Goal: Contribute content: Contribute content

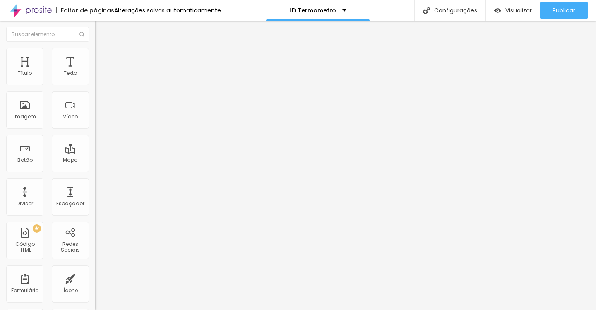
click at [95, 79] on button "button" at bounding box center [101, 75] width 12 height 9
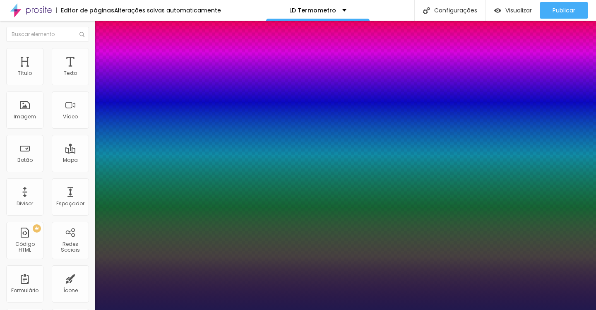
type input "1"
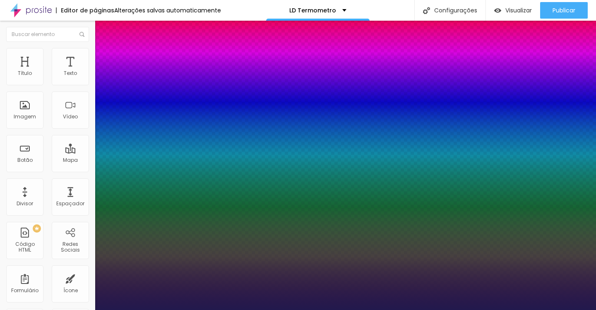
drag, startPoint x: 184, startPoint y: 142, endPoint x: 178, endPoint y: 142, distance: 5.4
drag, startPoint x: 178, startPoint y: 142, endPoint x: 197, endPoint y: 142, distance: 19.5
type input "8"
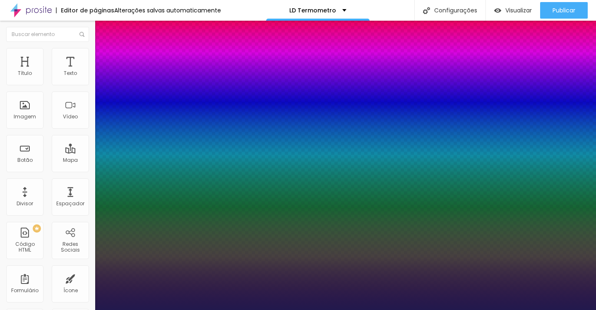
type input "2"
type input "1"
type input "25"
type input "1"
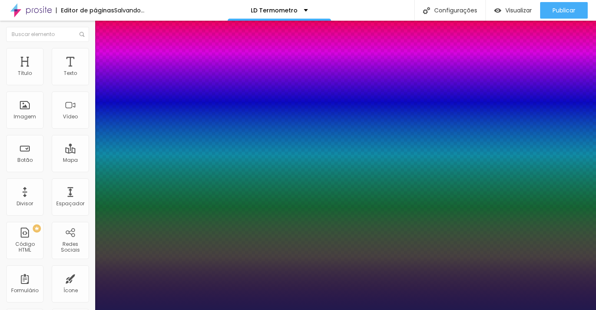
type input "25"
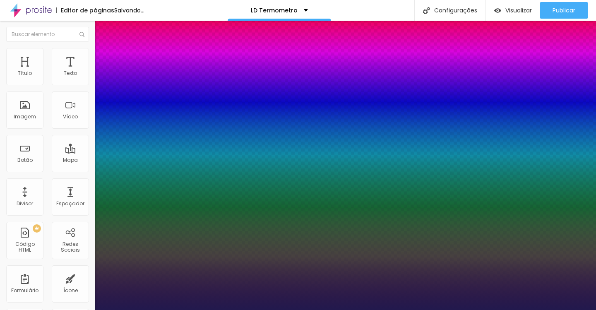
type input "1"
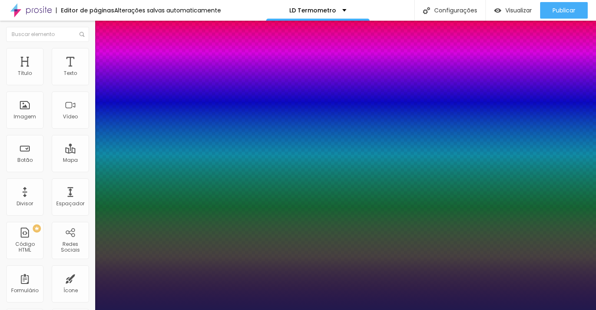
select select "Lora"
type input "1"
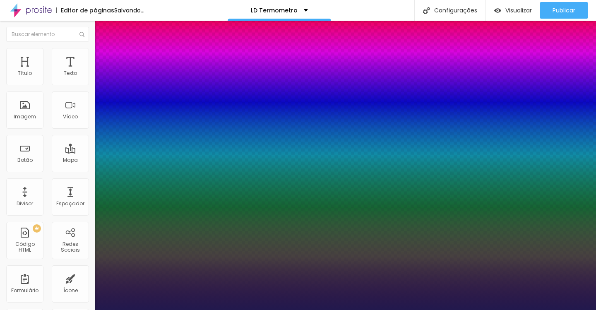
click at [236, 310] on div at bounding box center [298, 310] width 596 height 0
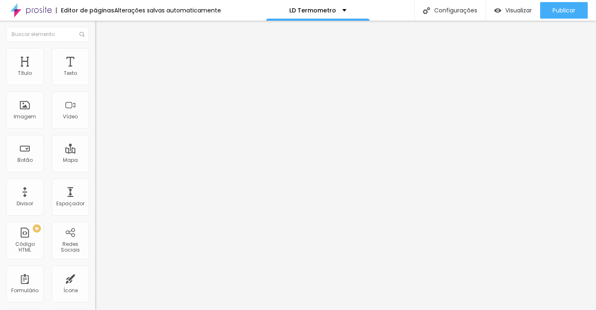
click at [99, 76] on icon "button" at bounding box center [100, 74] width 3 height 3
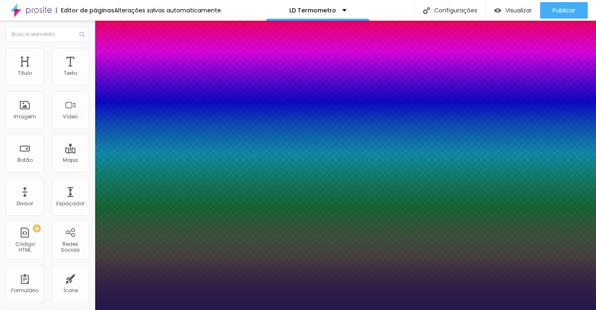
type input "1"
select select "PlayfairDisplay"
type input "1"
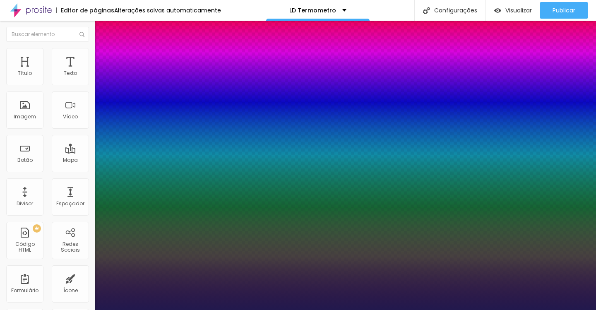
type input "8"
type input "1"
type input "8"
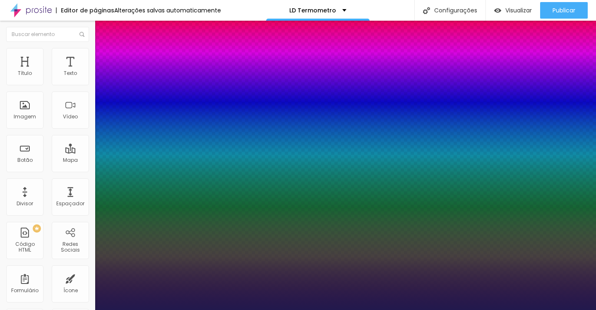
type input "0"
type input "1"
type input "8"
type input "0"
type input "1"
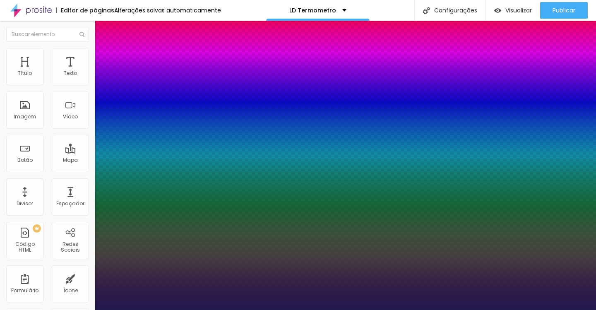
type input "8"
type input "0"
type input "1"
type input "8"
type input "0"
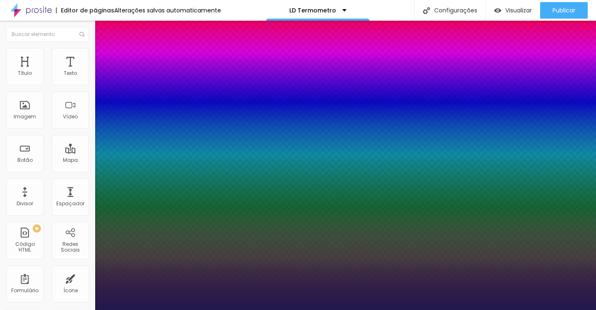
type input "1"
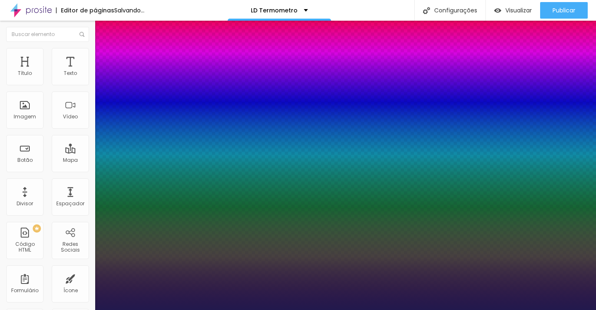
type input "8"
type input "03"
type input "1"
type input "35"
type input "035"
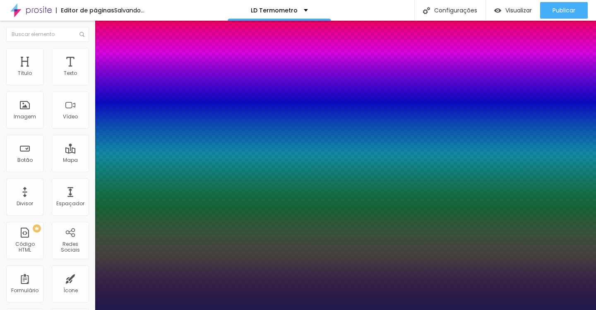
type input "1"
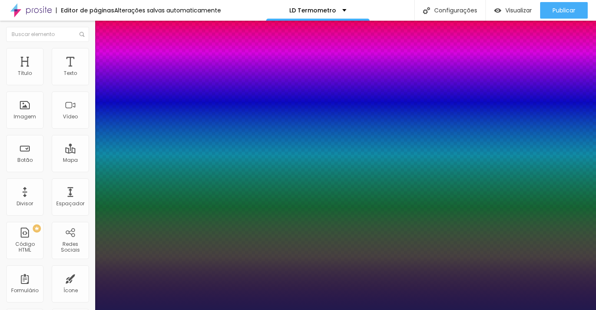
type input "035"
click at [334, 310] on div at bounding box center [298, 310] width 596 height 0
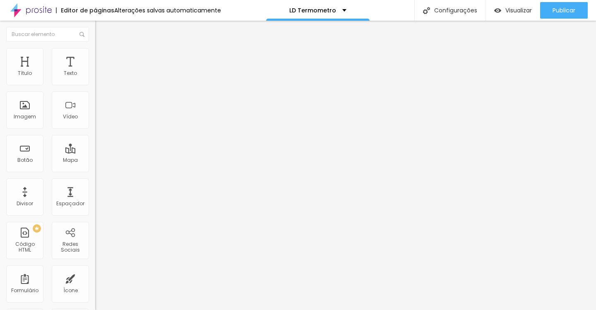
click at [95, 79] on button "button" at bounding box center [101, 75] width 12 height 9
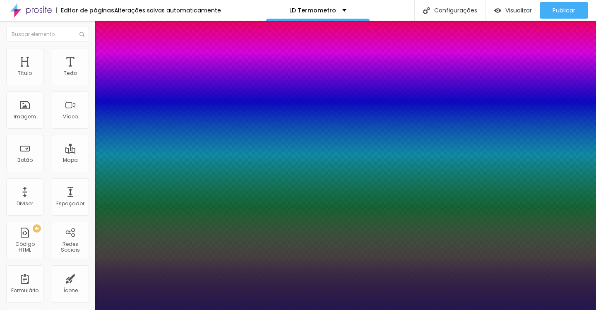
type input "1"
type input "42"
type input "1"
type input "42"
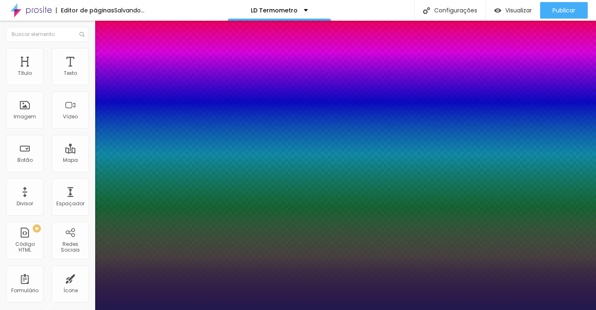
type input "1"
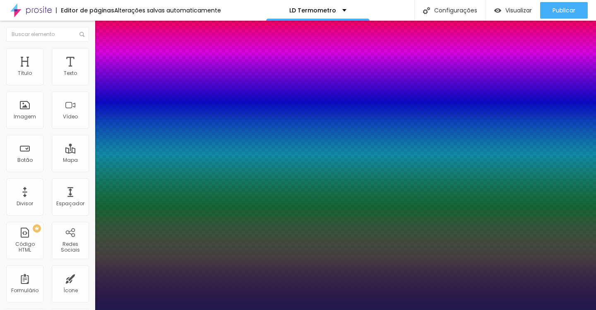
select select "PlayfairDisplay"
type input "1"
click at [227, 310] on div at bounding box center [298, 310] width 596 height 0
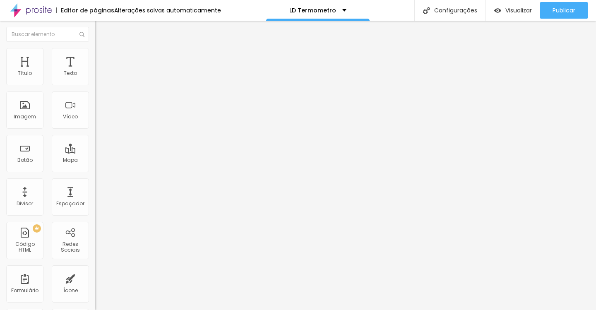
click at [99, 77] on icon "button" at bounding box center [101, 74] width 5 height 5
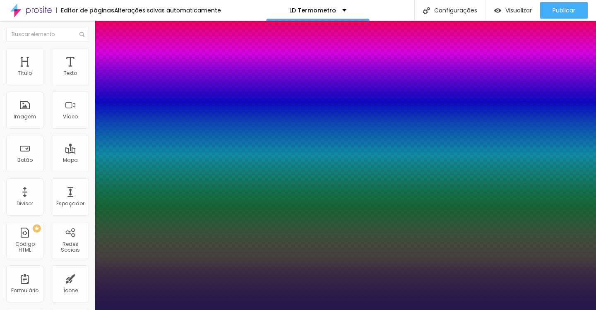
type input "1"
type input "72"
type input "1"
type input "72"
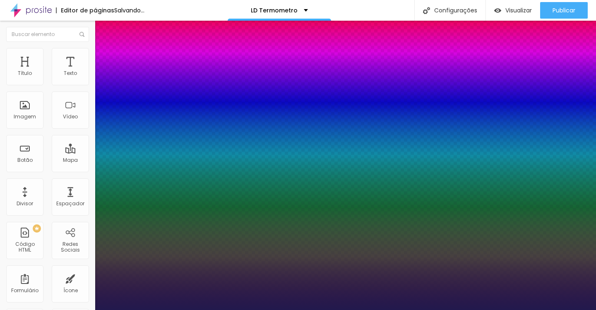
type input "1"
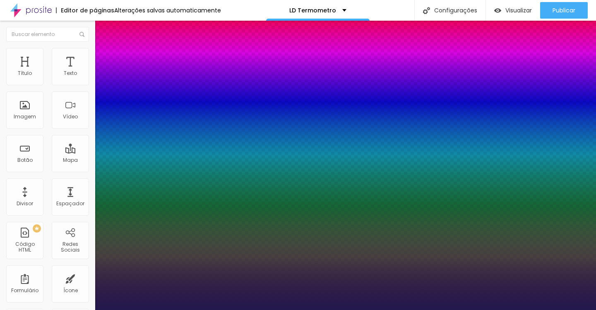
type input "73"
type input "1"
type input "74"
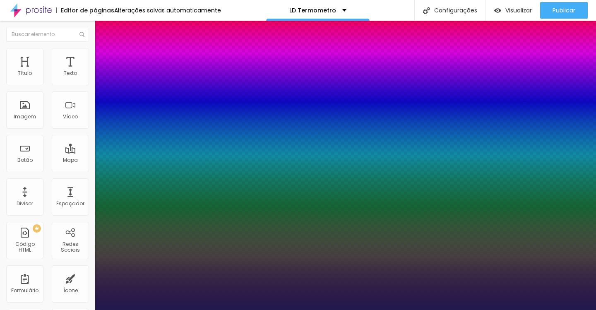
type input "1"
type input "75"
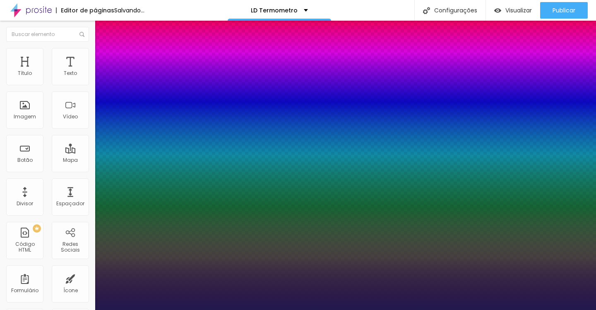
type input "1"
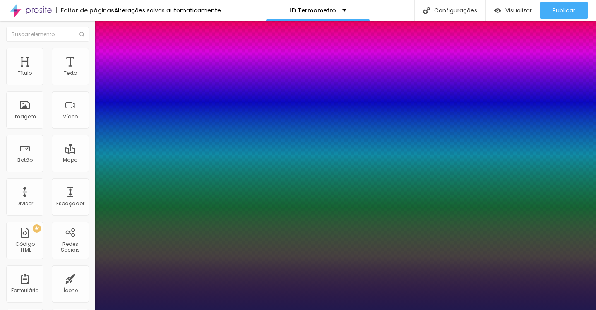
type input "75"
click at [313, 310] on div at bounding box center [298, 310] width 596 height 0
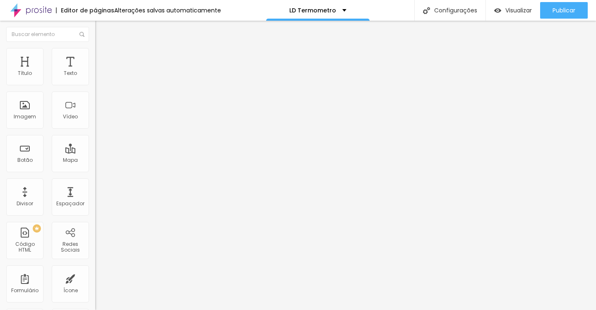
click at [99, 77] on icon "button" at bounding box center [101, 74] width 5 height 5
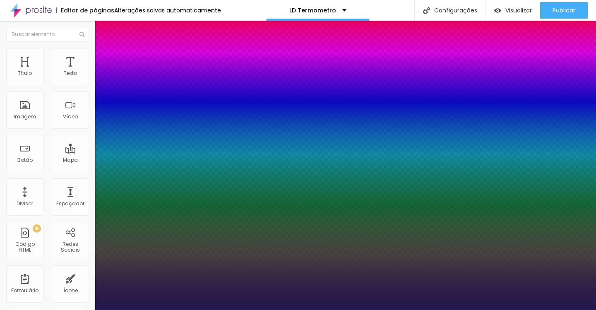
type input "1"
select select "Prompt-Bold"
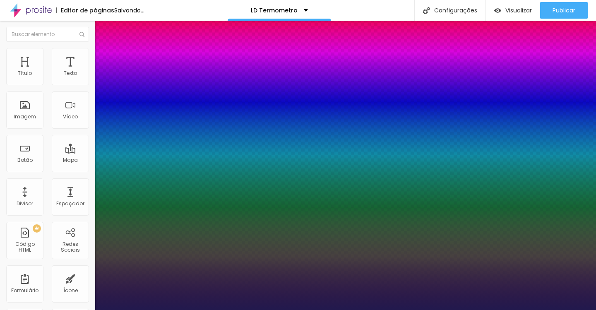
type input "1"
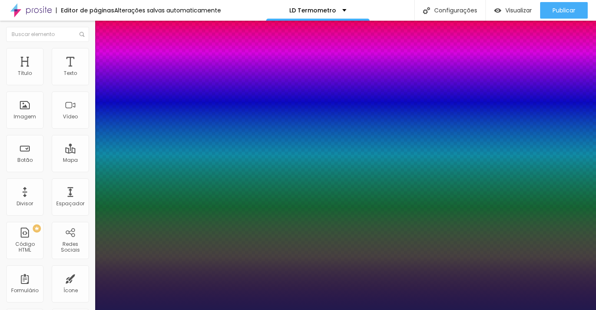
click at [358, 310] on div at bounding box center [298, 310] width 596 height 0
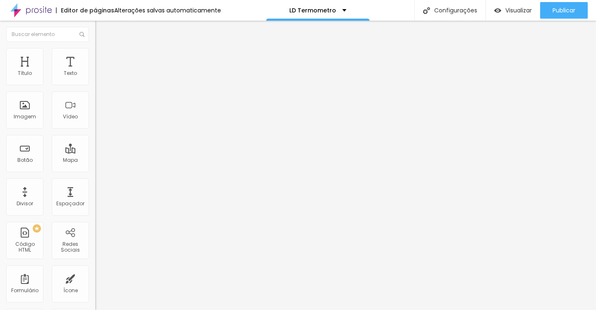
click at [95, 79] on button "button" at bounding box center [101, 75] width 12 height 9
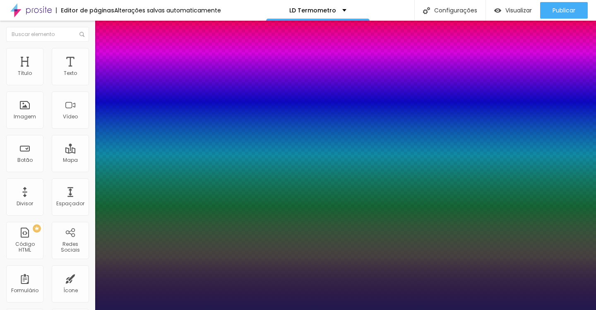
type input "1"
type input "93"
type input "1"
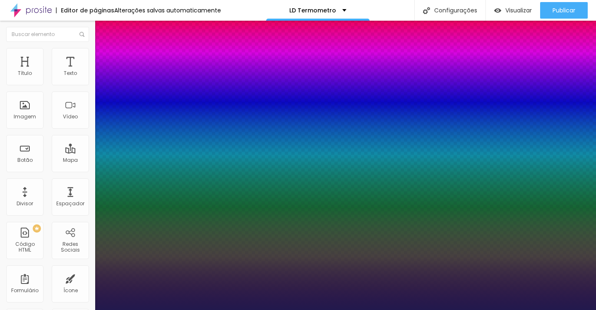
type input "95"
type input "1"
type input "97"
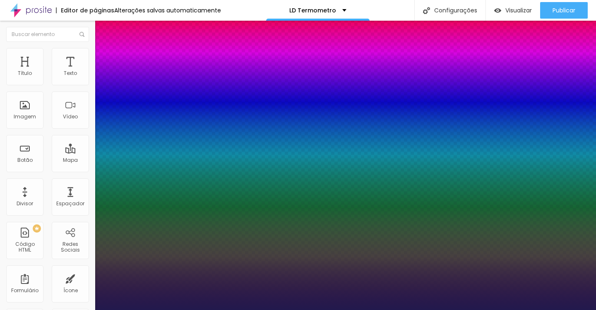
type input "97"
type input "1"
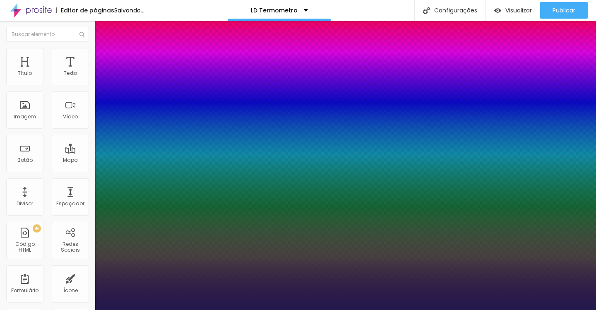
type input "98"
type input "1"
type input "99"
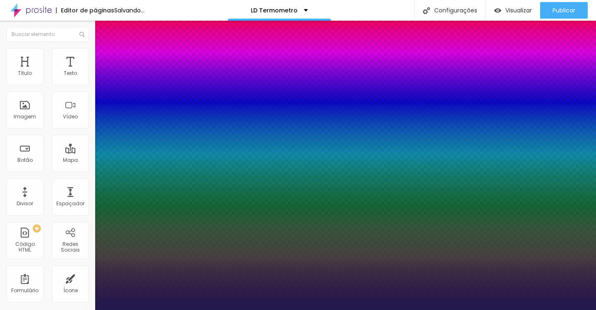
type input "1"
type input "99"
type input "1"
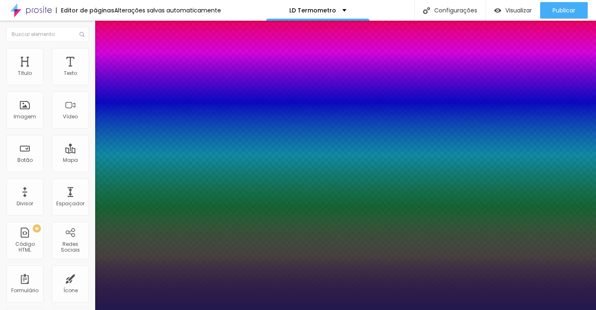
click at [351, 310] on div at bounding box center [298, 310] width 596 height 0
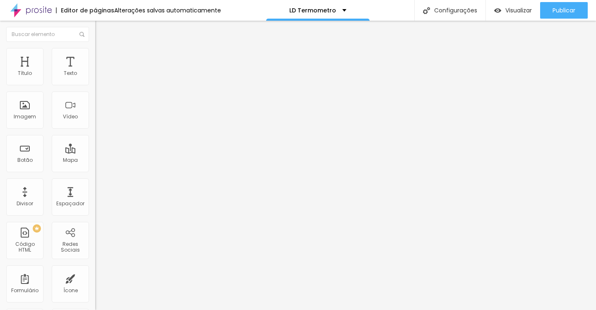
click at [95, 79] on button "button" at bounding box center [101, 75] width 12 height 9
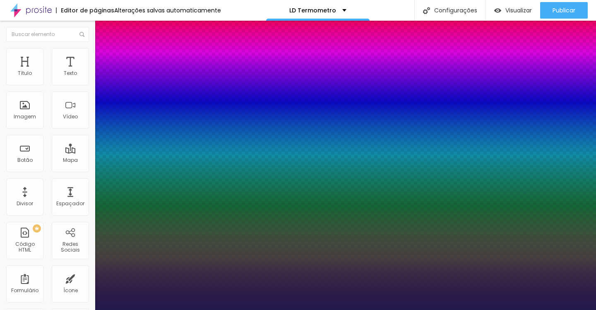
type input "1"
type input "58"
type input "1"
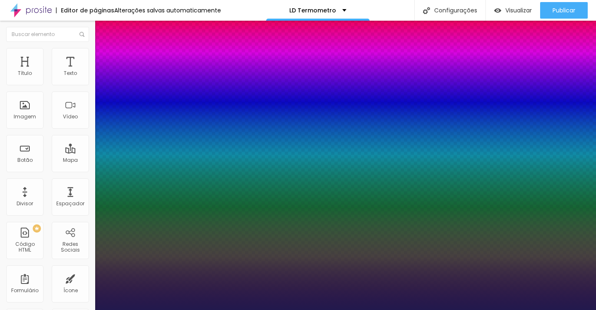
type input "57"
type input "1"
type input "56"
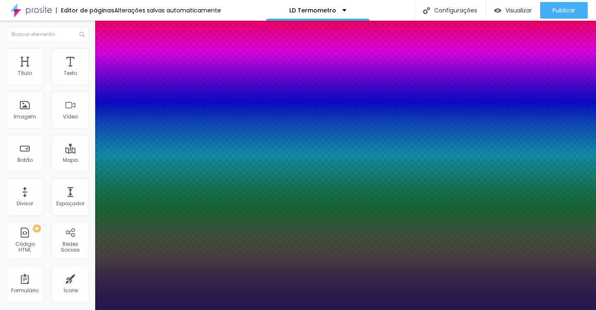
type input "56"
type input "1"
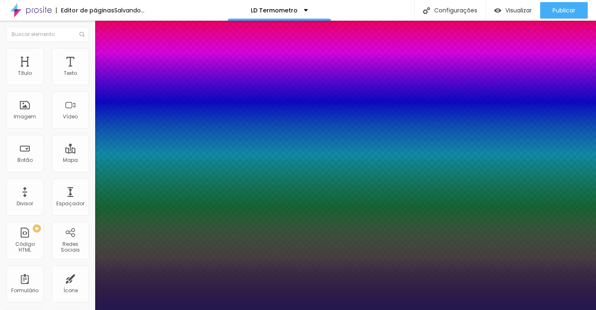
type input "55"
type input "1"
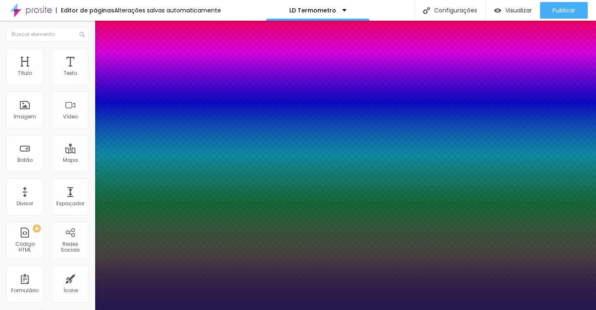
type input "55"
click at [231, 310] on div at bounding box center [298, 310] width 596 height 0
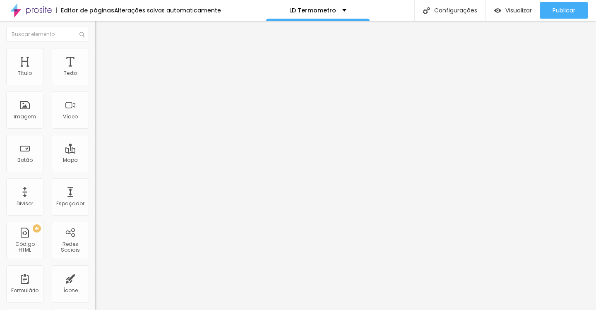
click at [99, 77] on icon "button" at bounding box center [101, 74] width 5 height 5
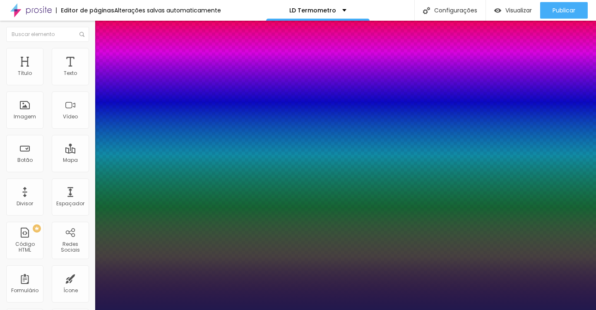
type input "1"
type input "39"
type input "1"
type input "40"
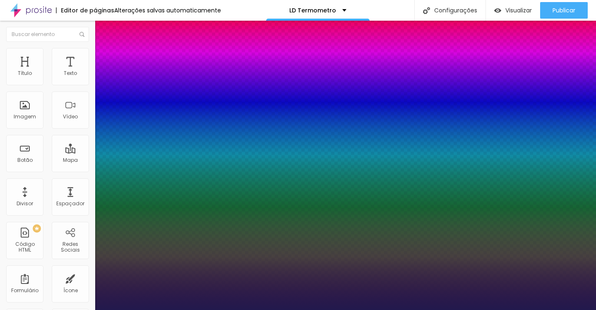
type input "40"
type input "1"
type input "41"
type input "1"
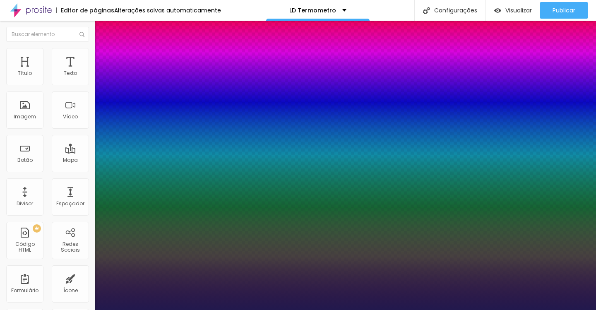
type input "42"
type input "1"
type input "41"
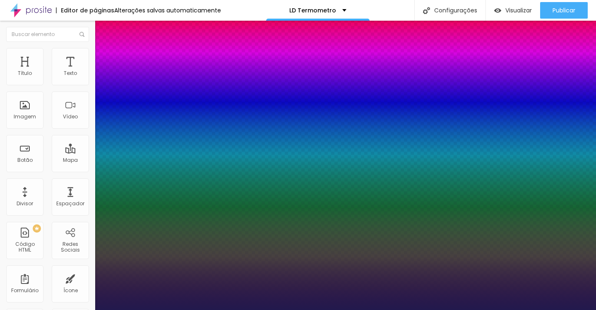
type input "1"
type input "40"
type input "1"
type input "39"
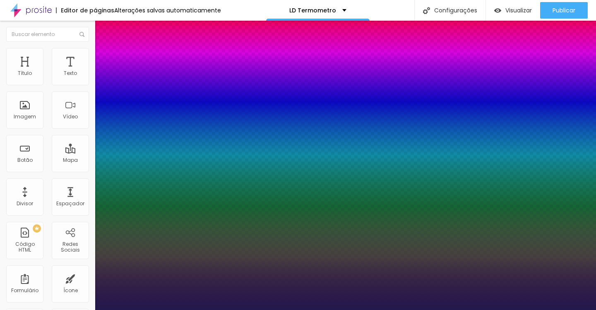
type input "39"
type input "1"
type input "38"
type input "1"
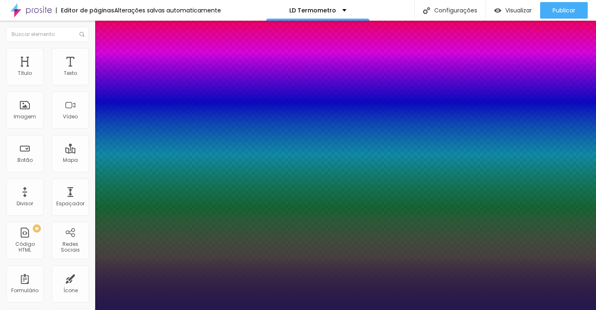
type input "37"
type input "1"
type input "36"
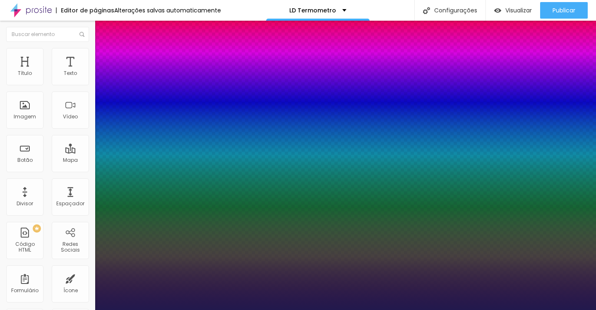
type input "1"
type input "35"
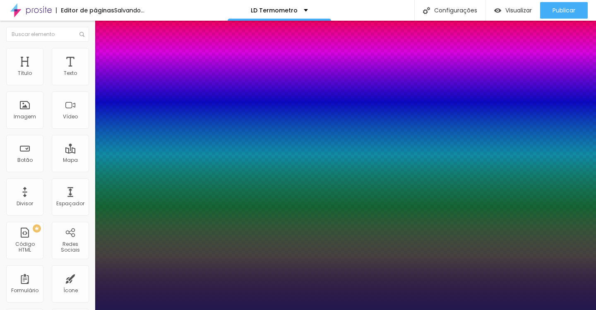
type input "1"
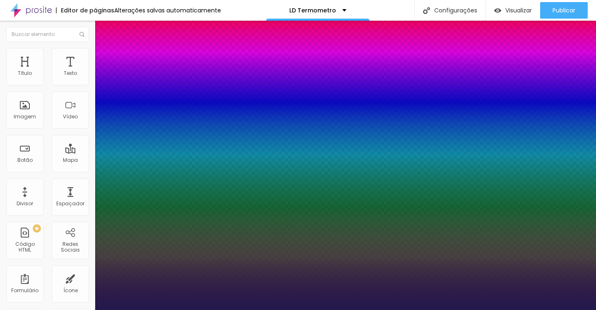
click at [218, 310] on div at bounding box center [298, 310] width 596 height 0
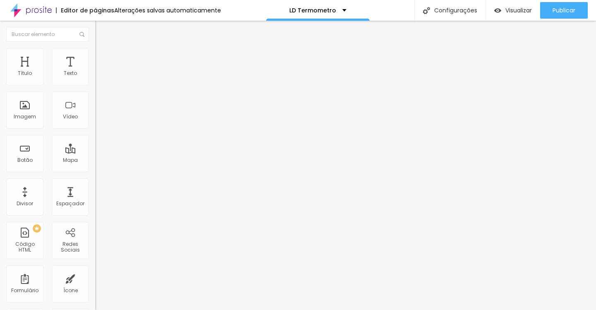
click at [95, 78] on button "button" at bounding box center [101, 75] width 12 height 9
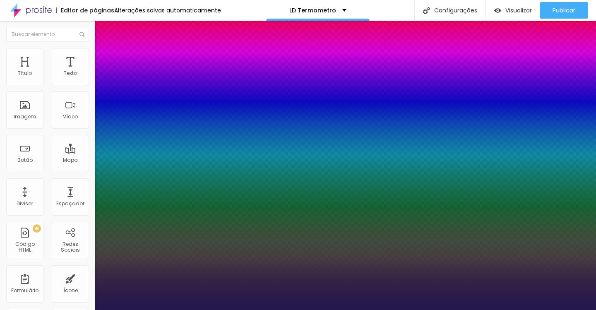
type input "1"
type input "41"
type input "1"
type input "42"
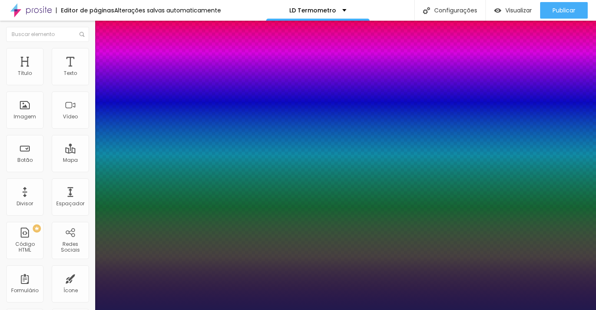
type input "42"
type input "1"
type input "45"
type input "1"
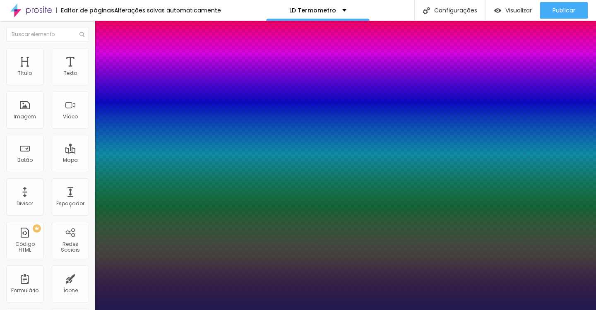
type input "46"
type input "1"
type input "49"
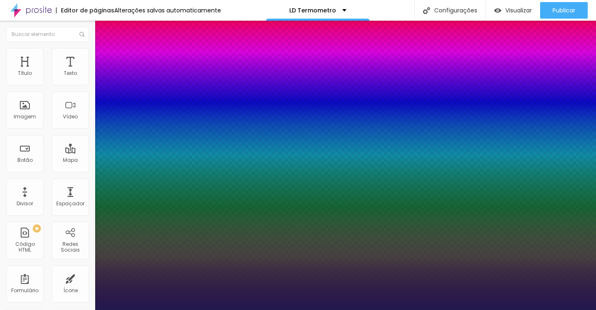
type input "1"
type input "51"
type input "1"
type input "53"
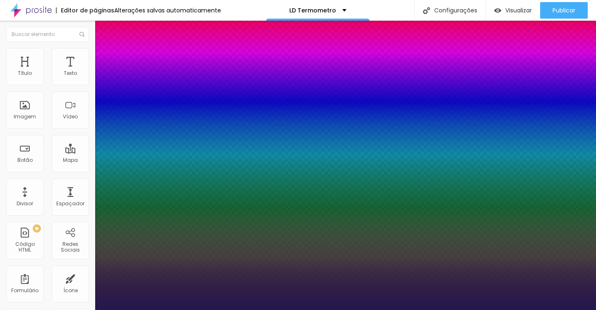
type input "53"
type input "1"
type input "54"
type input "1"
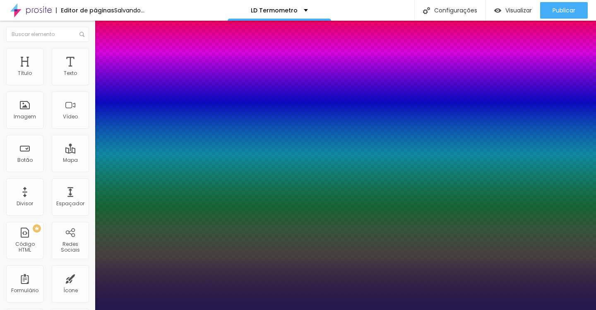
type input "55"
type input "1"
drag, startPoint x: 124, startPoint y: 138, endPoint x: 137, endPoint y: 139, distance: 12.8
type input "55"
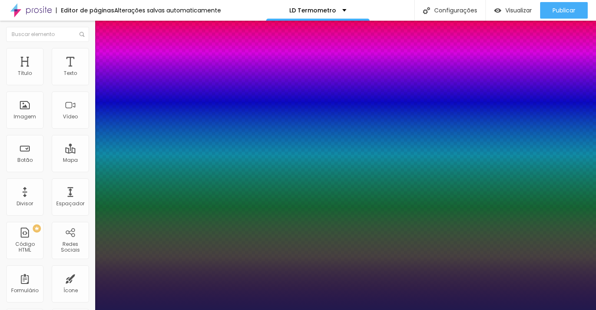
click at [254, 310] on div at bounding box center [298, 310] width 596 height 0
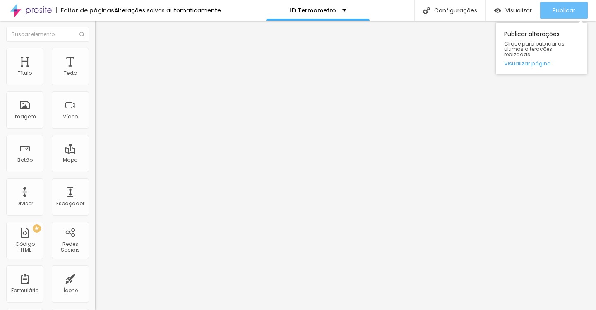
click at [560, 7] on span "Publicar" at bounding box center [564, 10] width 23 height 7
click at [561, 7] on span "Publicar" at bounding box center [564, 10] width 23 height 7
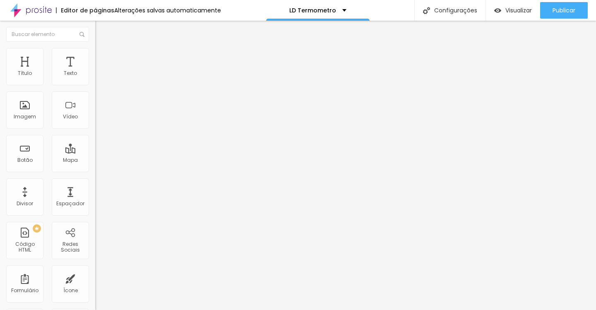
click at [101, 33] on img "button" at bounding box center [104, 30] width 7 height 7
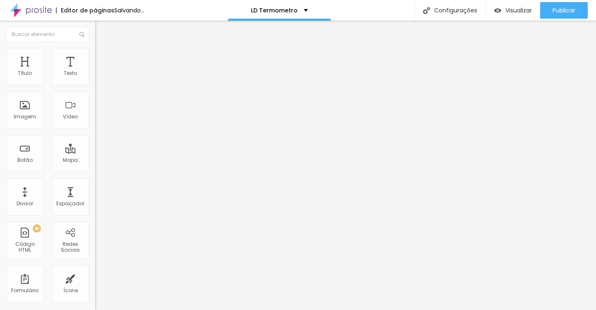
click at [95, 71] on span "Adicionar imagem" at bounding box center [121, 67] width 53 height 7
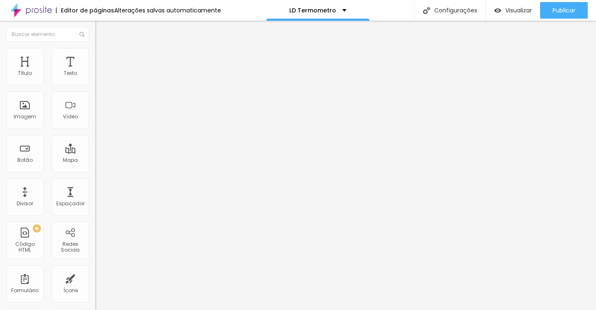
click at [95, 71] on span "Adicionar imagem" at bounding box center [121, 67] width 53 height 7
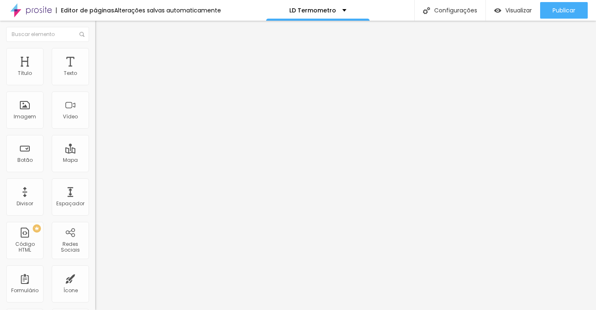
click at [95, 71] on span "Adicionar imagem" at bounding box center [121, 67] width 53 height 7
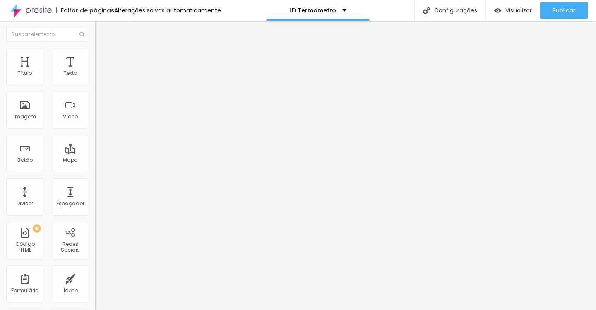
click at [95, 71] on span "Adicionar imagem" at bounding box center [121, 67] width 53 height 7
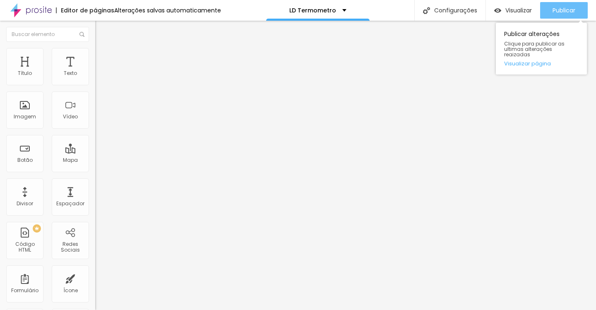
click at [560, 11] on span "Publicar" at bounding box center [564, 10] width 23 height 7
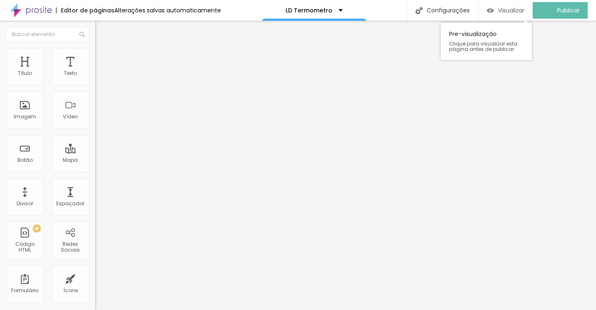
click at [512, 7] on span "Visualizar" at bounding box center [511, 10] width 26 height 7
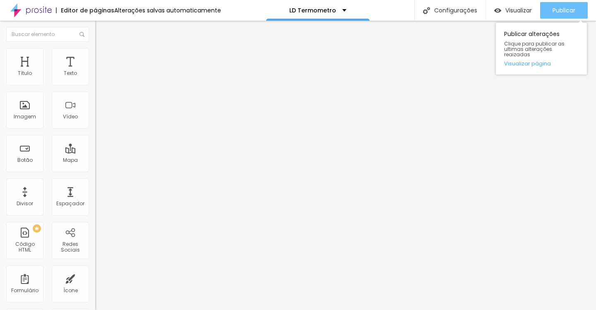
click at [556, 14] on div "Publicar" at bounding box center [564, 10] width 23 height 17
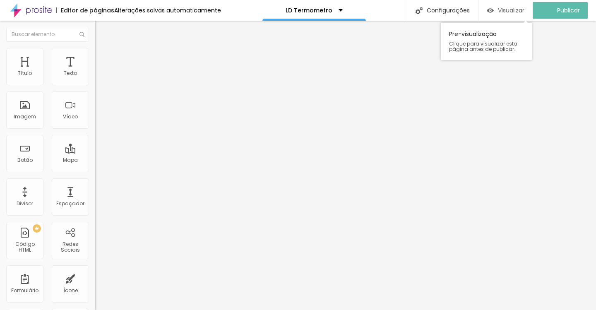
click at [510, 7] on span "Visualizar" at bounding box center [511, 10] width 26 height 7
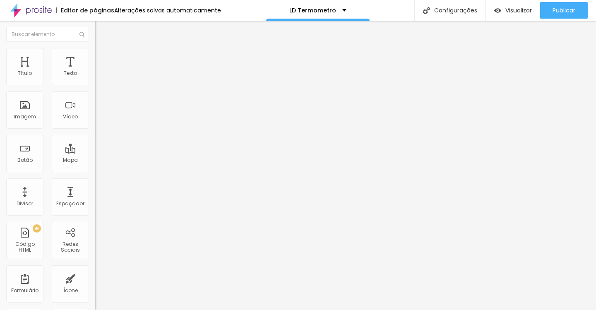
click at [99, 77] on icon "button" at bounding box center [101, 74] width 5 height 5
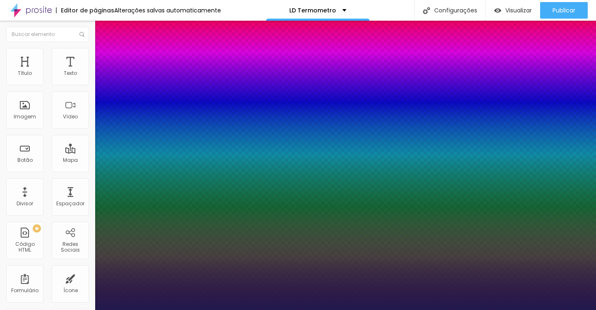
type input "1"
select select "PlayfairDisplay"
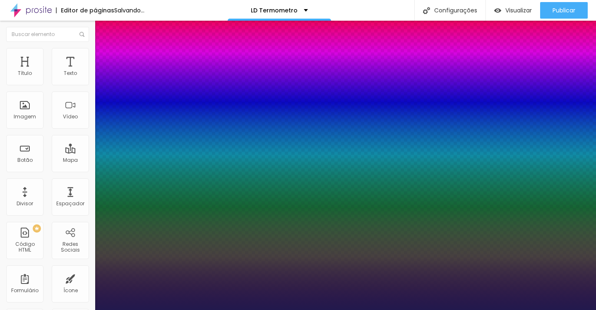
type input "1"
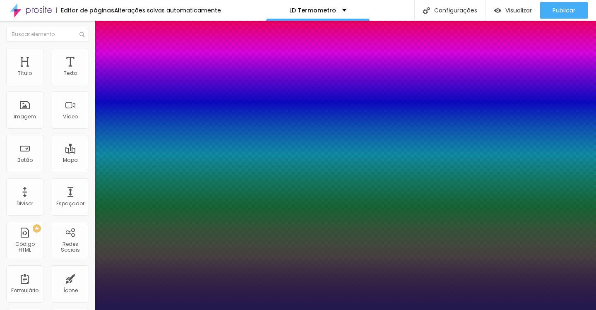
type input "8"
type input "1"
type input "8"
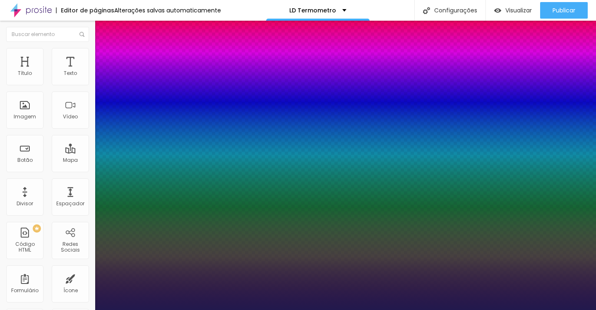
type input "0"
type input "1"
type input "8"
type input "1"
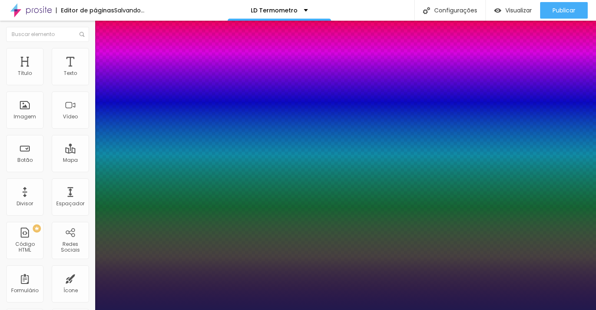
type input "8"
type input "0"
type input "1"
type input "8"
type input "1"
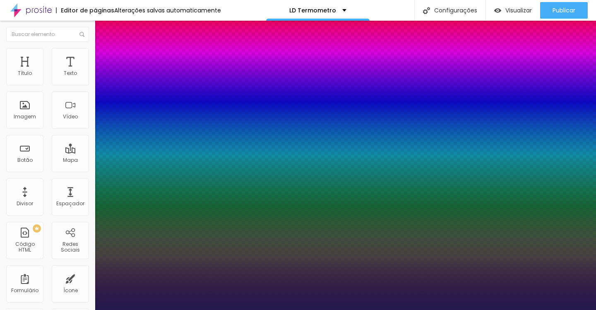
type input "8"
type input "03"
type input "1"
type input "035"
type input "35"
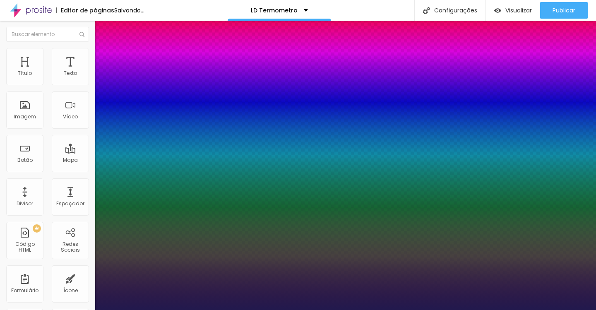
type input "1"
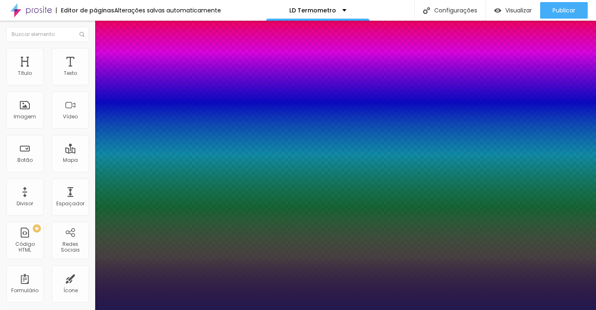
type input "8"
type input "03"
type input "1"
type input "8"
type input "0"
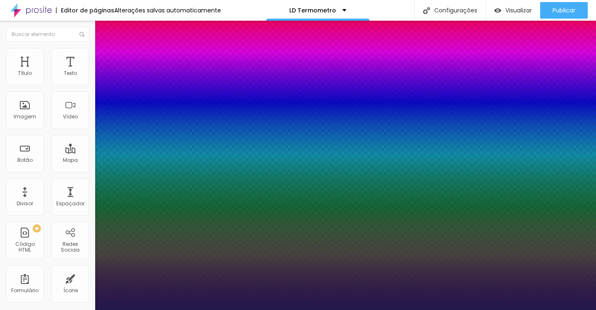
type input "1"
type input "8"
type input "1"
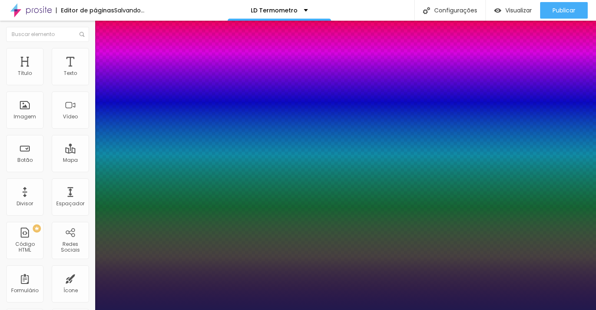
type input "8"
type input "0"
type input "1"
type input "8"
type input "0"
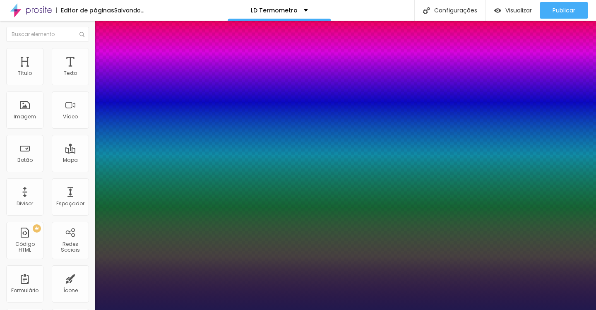
type input "1"
type input "8"
type input "02"
type input "1"
type input "25"
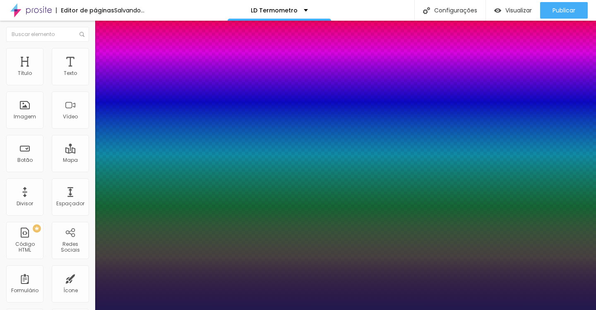
type input "025"
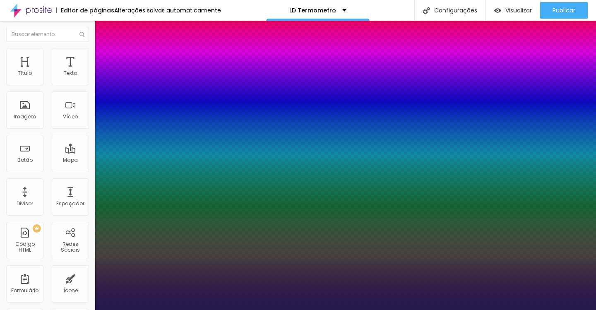
type input "1"
click at [305, 310] on div at bounding box center [298, 310] width 596 height 0
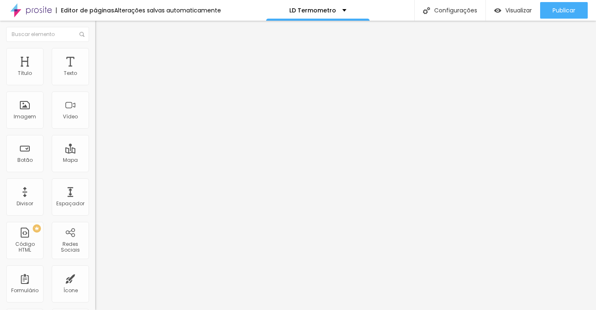
click at [99, 76] on icon "button" at bounding box center [100, 74] width 3 height 3
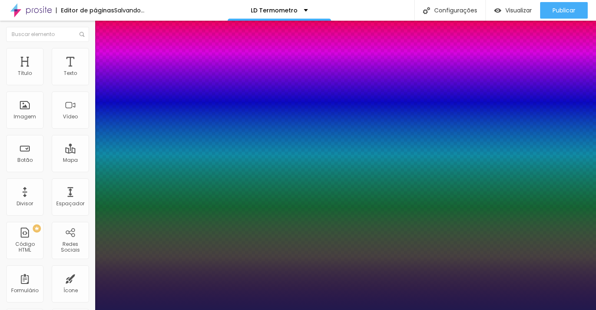
click at [258, 310] on div at bounding box center [298, 310] width 596 height 0
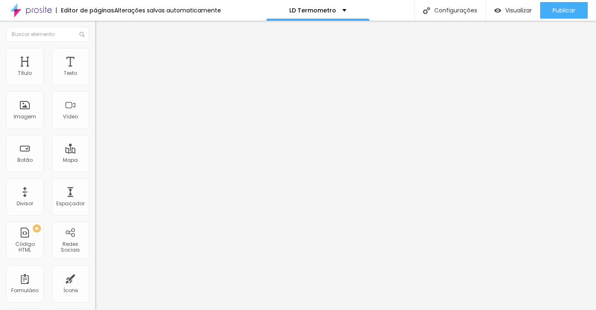
click at [99, 77] on icon "button" at bounding box center [101, 74] width 5 height 5
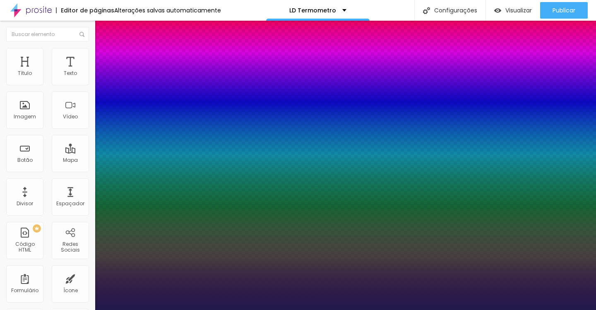
click at [294, 310] on div at bounding box center [298, 310] width 596 height 0
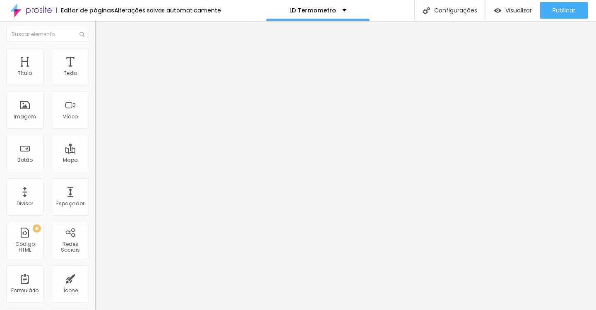
click at [95, 79] on button "button" at bounding box center [101, 75] width 12 height 9
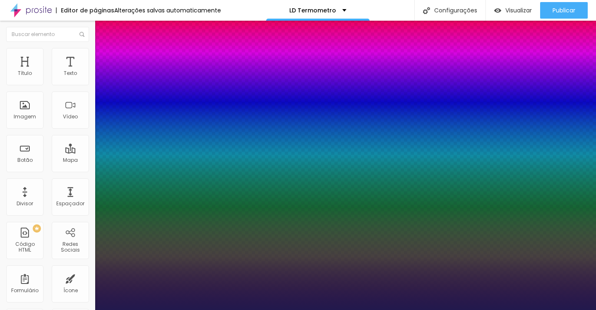
click at [326, 310] on div at bounding box center [298, 310] width 596 height 0
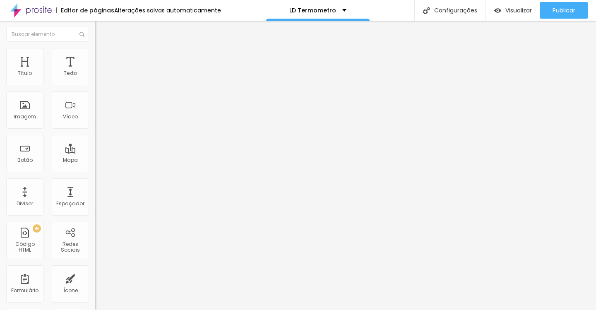
click at [594, 7] on div "Visualizar Pre-visualização Clique para visualizar esta página antes de publica…" at bounding box center [541, 10] width 111 height 21
click at [592, 14] on div "Visualizar Pre-visualização Clique para visualizar esta página antes de publica…" at bounding box center [541, 10] width 111 height 21
click at [368, 3] on div "Editor de páginas Alterações salvas automaticamente LD Termometro Configurações…" at bounding box center [298, 10] width 596 height 21
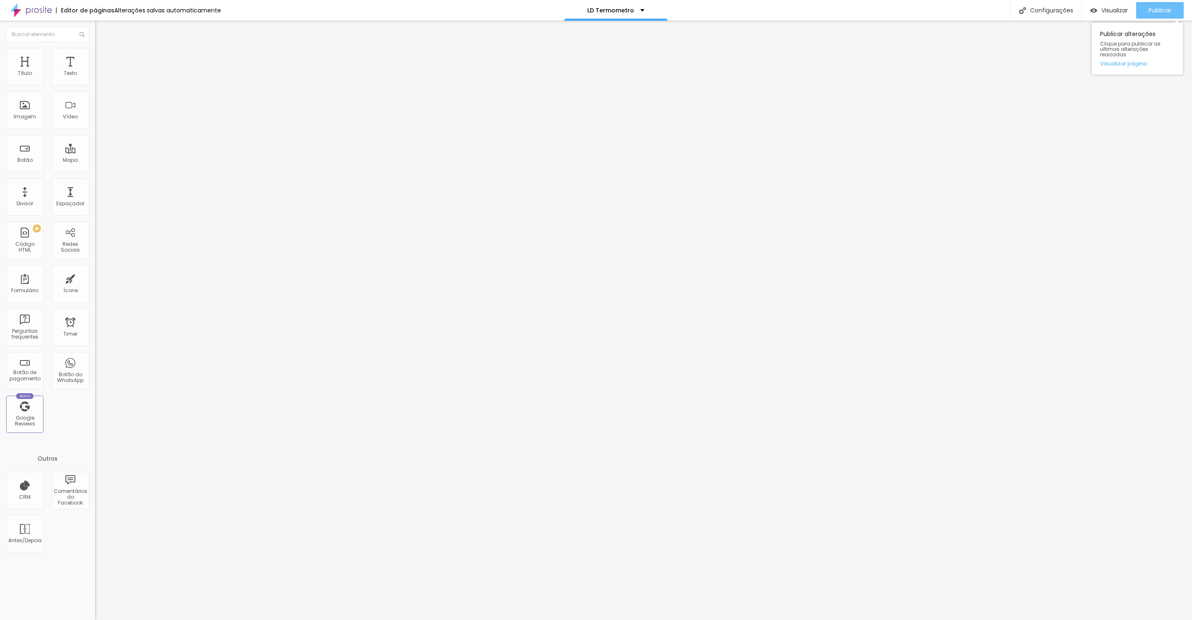
click at [596, 12] on button "Publicar" at bounding box center [1160, 10] width 48 height 17
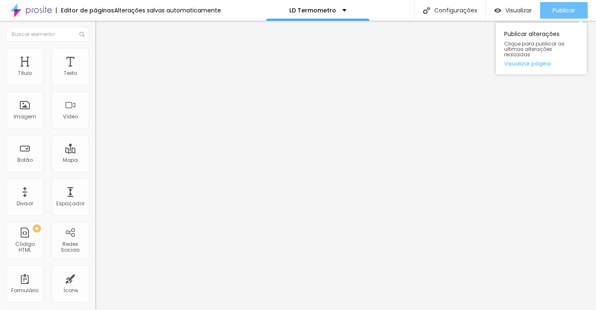
click at [570, 5] on div "Publicar" at bounding box center [564, 10] width 23 height 17
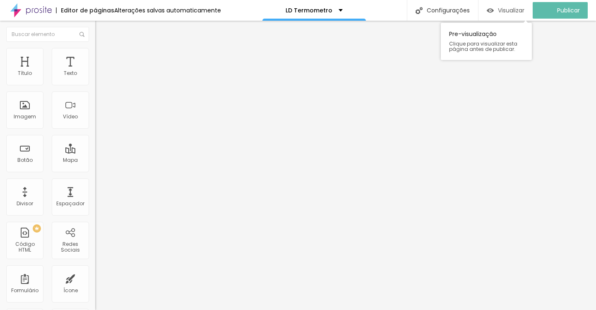
click at [510, 8] on span "Visualizar" at bounding box center [511, 10] width 26 height 7
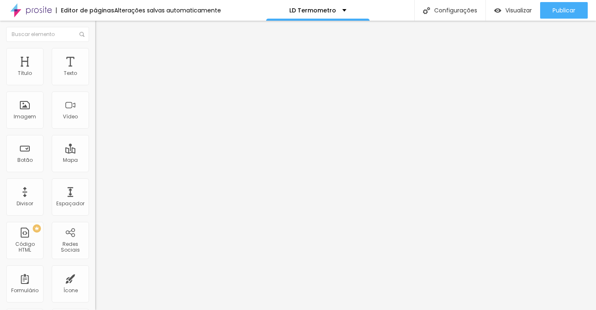
click at [95, 131] on div "< script src = "https://cdn.utmify.com.br/scripts/utms/latest.js" data-utmify-p…" at bounding box center [180, 104] width 171 height 64
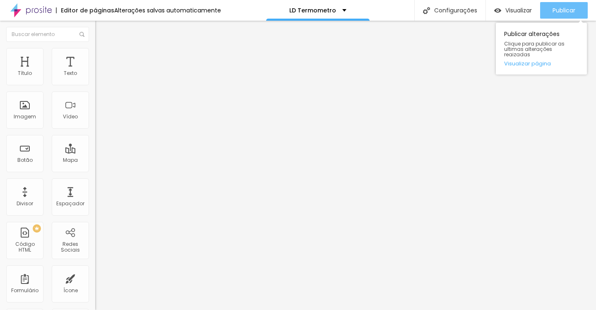
click at [558, 8] on span "Publicar" at bounding box center [564, 10] width 23 height 7
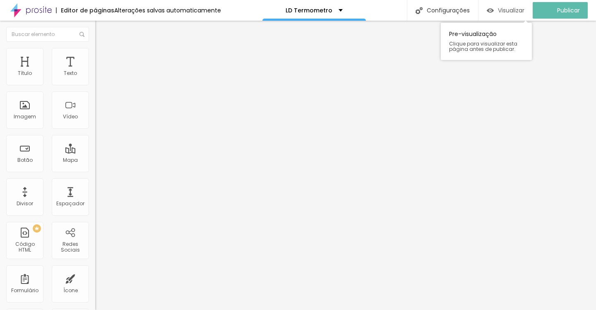
click at [523, 7] on span "Visualizar" at bounding box center [511, 10] width 26 height 7
click at [501, 21] on div "Pre-visualização Clique para visualizar esta página antes de publicar." at bounding box center [493, 39] width 91 height 41
click at [501, 14] on div "Visualizar" at bounding box center [513, 10] width 38 height 17
click at [496, 6] on div "Visualizar" at bounding box center [513, 10] width 38 height 17
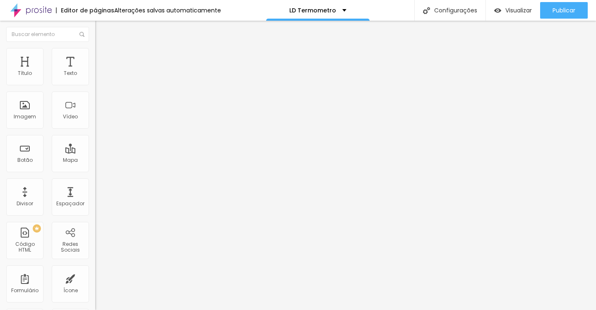
click at [95, 125] on div "src = "https://cdn.utmify.com.br/scripts/utms/latest.js" data-utmify-prevent-xc…" at bounding box center [225, 99] width 260 height 64
paste textarea
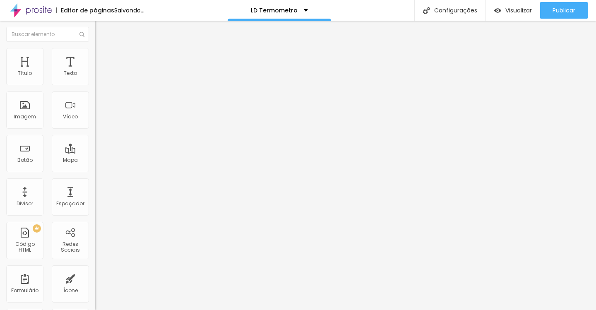
scroll to position [0, 0]
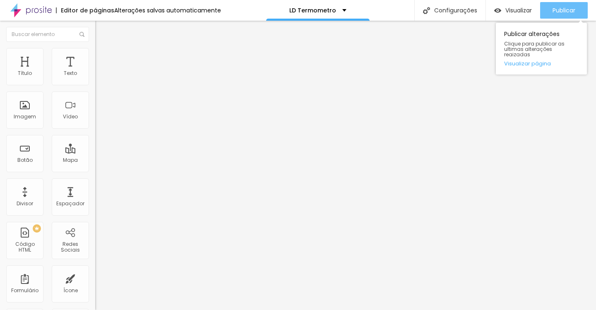
click at [558, 5] on div "Publicar" at bounding box center [564, 10] width 23 height 17
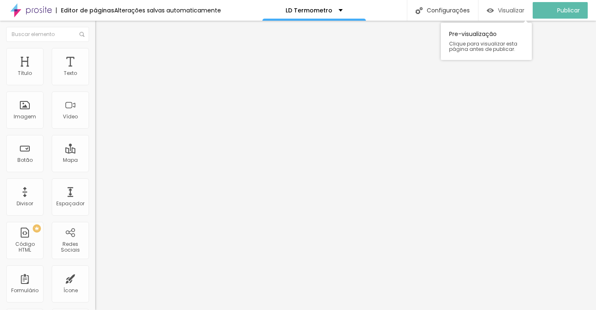
click at [519, 13] on span "Visualizar" at bounding box center [511, 10] width 26 height 7
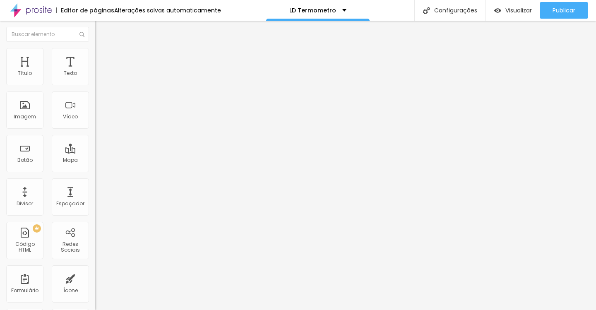
click at [95, 72] on div at bounding box center [256, 68] width 323 height 8
click at [95, 72] on div "542 caracteres" at bounding box center [142, 66] width 95 height 11
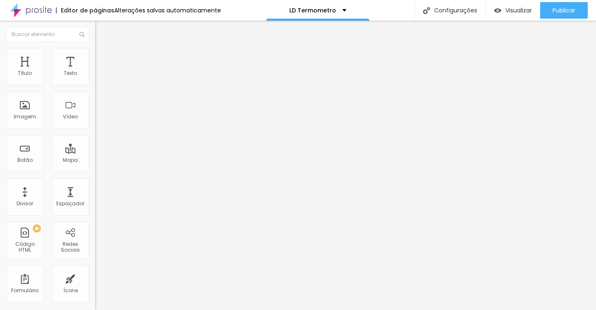
click at [95, 72] on div "Código HTML 542 caracteres 1 2 3 4 5 6 7 8 9 > </ script > < link rel = "preloa…" at bounding box center [142, 64] width 95 height 16
click at [95, 72] on div at bounding box center [256, 68] width 323 height 8
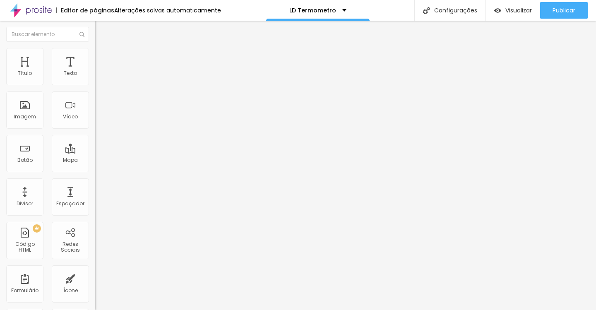
click at [95, 72] on div at bounding box center [256, 68] width 323 height 8
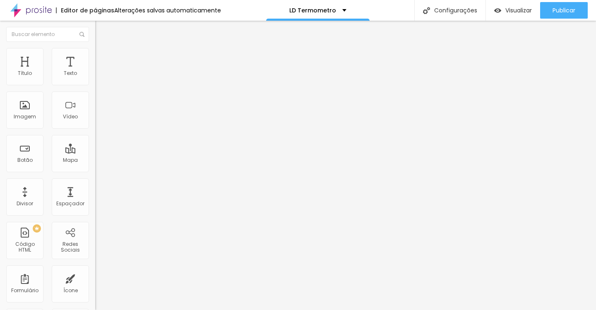
click at [95, 72] on div at bounding box center [256, 68] width 323 height 8
click at [95, 71] on img at bounding box center [97, 68] width 5 height 5
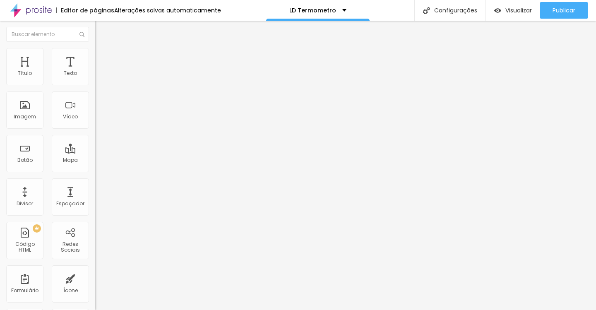
paste textarea
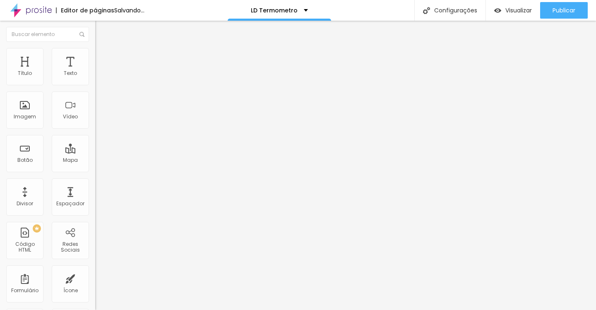
scroll to position [46, 0]
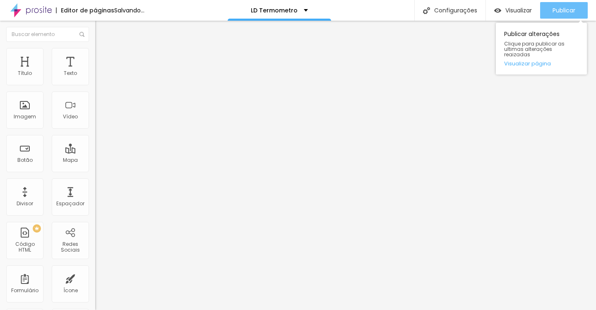
click at [573, 9] on span "Publicar" at bounding box center [564, 10] width 23 height 7
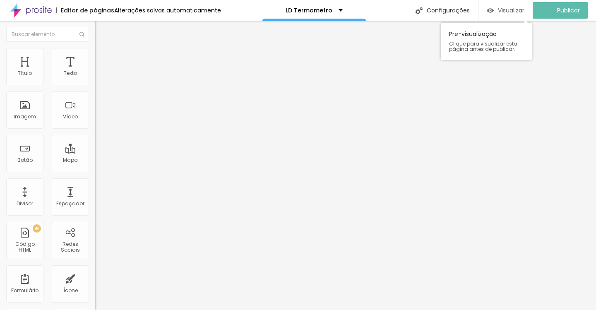
click at [517, 9] on span "Visualizar" at bounding box center [511, 10] width 26 height 7
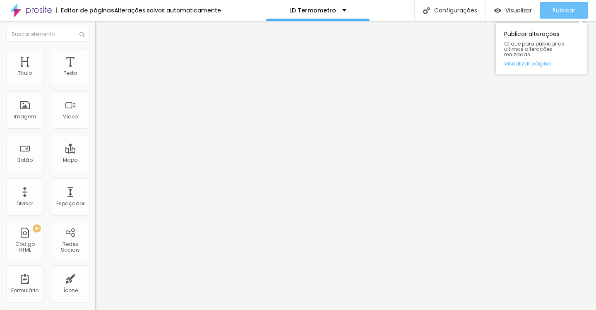
click at [546, 12] on button "Publicar" at bounding box center [564, 10] width 48 height 17
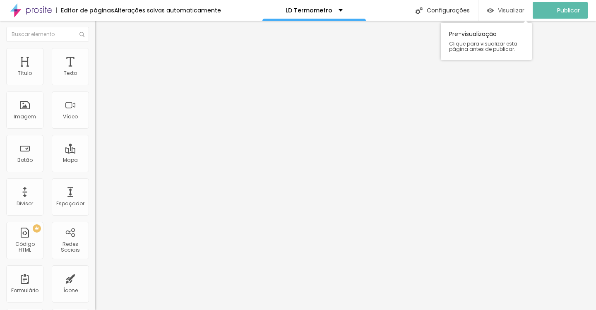
click at [518, 8] on span "Visualizar" at bounding box center [511, 10] width 26 height 7
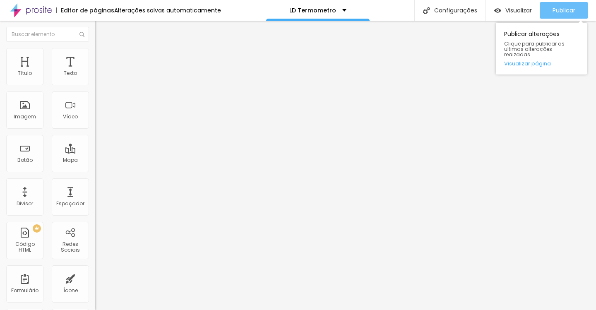
click at [567, 17] on div "Publicar" at bounding box center [564, 10] width 23 height 17
click at [573, 13] on span "Publicar" at bounding box center [564, 10] width 23 height 7
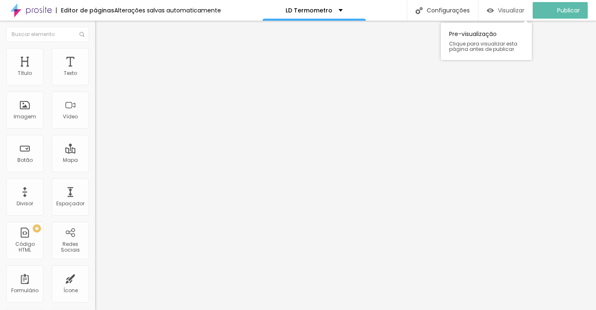
click at [511, 7] on span "Visualizar" at bounding box center [511, 10] width 26 height 7
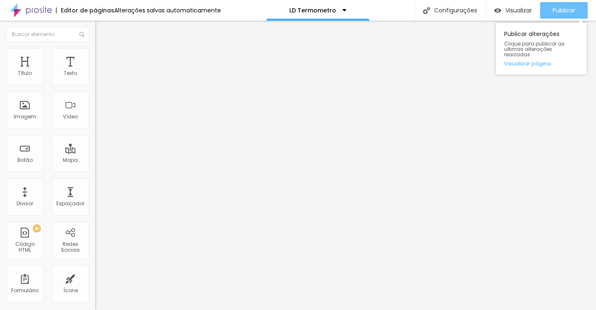
click at [551, 12] on button "Publicar" at bounding box center [564, 10] width 48 height 17
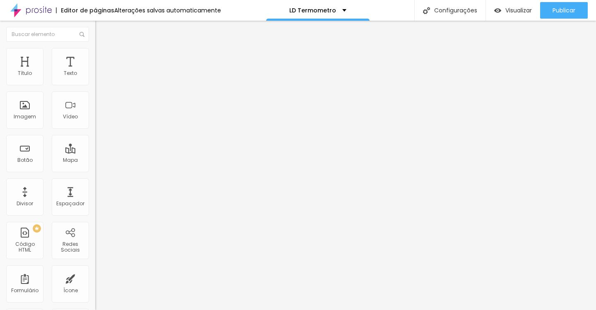
click at [95, 128] on div "< script src = "[URL][DOMAIN_NAME]" data-utmify-prevent-xcod-sck data-utmify-pr…" at bounding box center [256, 104] width 323 height 64
click at [95, 71] on img at bounding box center [97, 68] width 5 height 5
drag, startPoint x: 233, startPoint y: 145, endPoint x: 148, endPoint y: 50, distance: 128.1
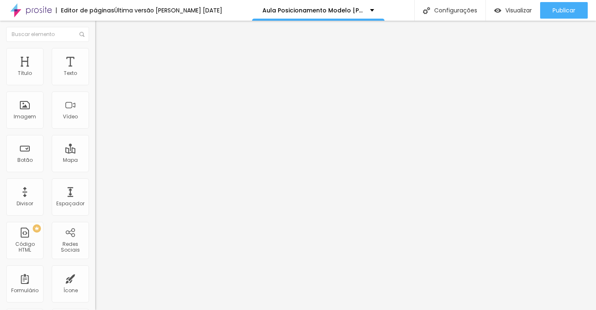
click at [95, 71] on img at bounding box center [97, 68] width 5 height 5
drag, startPoint x: 190, startPoint y: 89, endPoint x: 140, endPoint y: 49, distance: 63.3
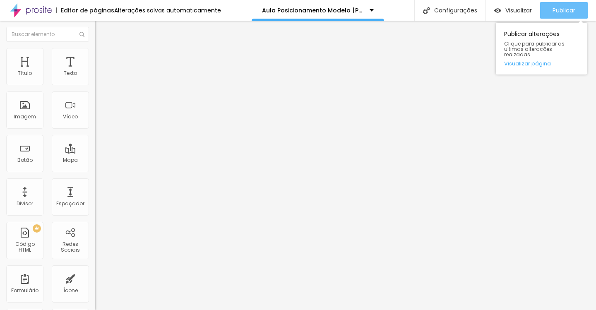
click at [559, 9] on span "Publicar" at bounding box center [564, 10] width 23 height 7
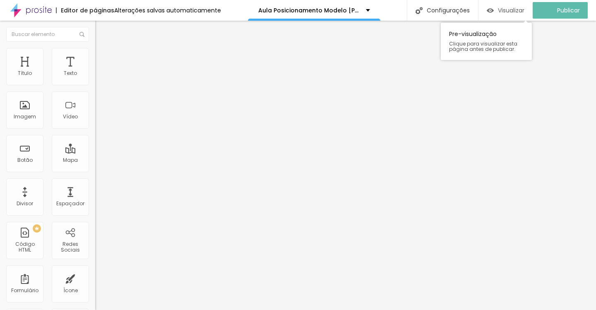
click at [516, 7] on span "Visualizar" at bounding box center [511, 10] width 26 height 7
click at [495, 3] on div "Visualizar" at bounding box center [513, 10] width 38 height 17
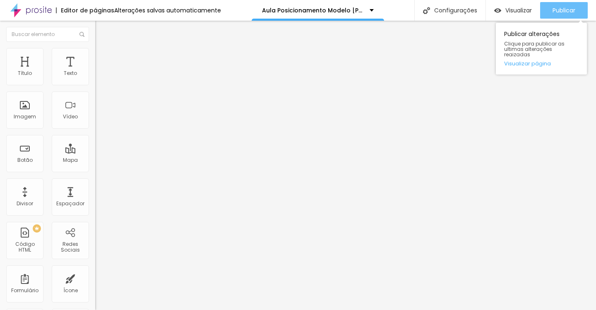
click at [551, 14] on button "Publicar" at bounding box center [564, 10] width 48 height 17
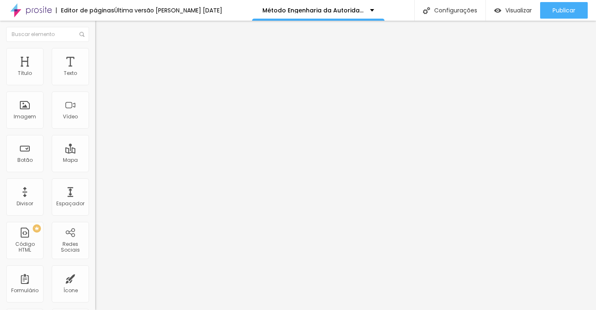
click at [95, 71] on img at bounding box center [97, 68] width 5 height 5
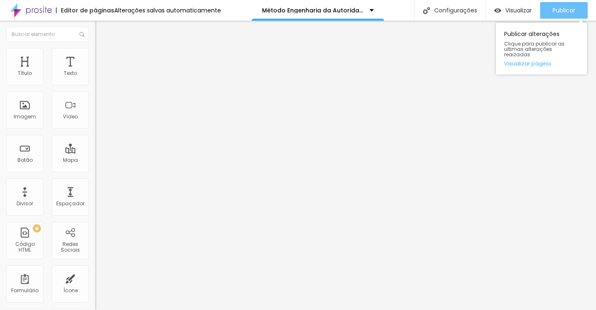
click at [565, 7] on span "Publicar" at bounding box center [564, 10] width 23 height 7
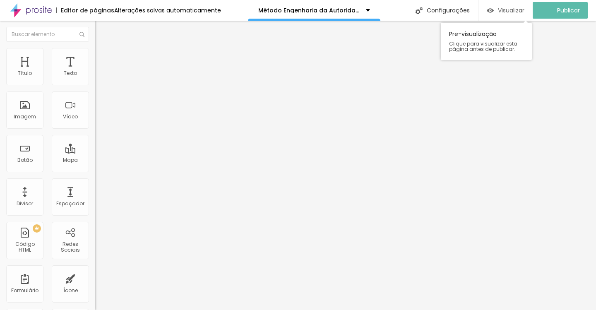
click at [524, 7] on span "Visualizar" at bounding box center [511, 10] width 26 height 7
click at [526, 11] on span "Visualizar" at bounding box center [518, 10] width 26 height 7
click at [515, 11] on span "Visualizar" at bounding box center [518, 10] width 26 height 7
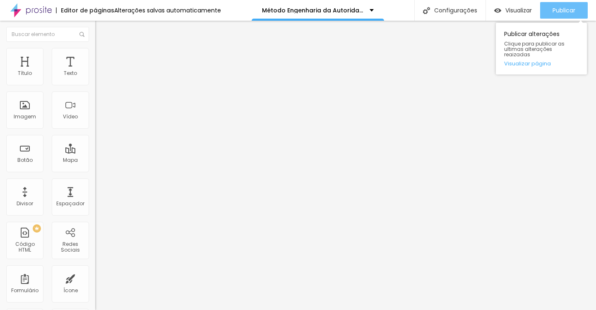
click at [582, 3] on button "Publicar" at bounding box center [564, 10] width 48 height 17
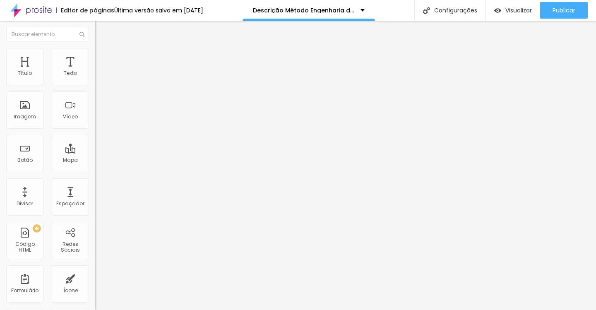
click at [95, 71] on img at bounding box center [97, 68] width 5 height 5
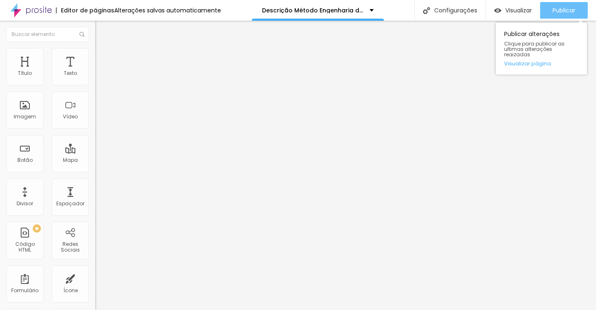
click at [568, 8] on span "Publicar" at bounding box center [564, 10] width 23 height 7
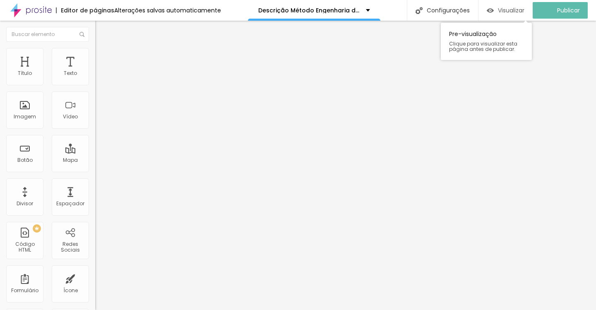
click at [513, 8] on span "Visualizar" at bounding box center [511, 10] width 26 height 7
click at [522, 9] on span "Visualizar" at bounding box center [518, 10] width 26 height 7
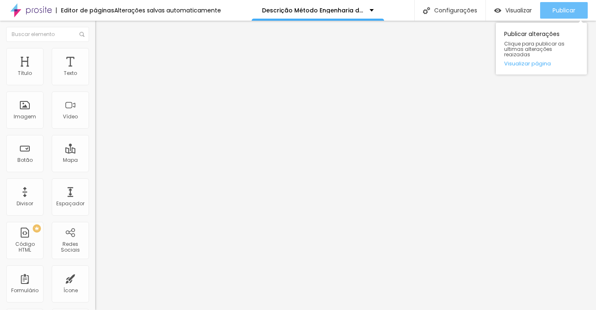
click at [548, 11] on button "Publicar" at bounding box center [564, 10] width 48 height 17
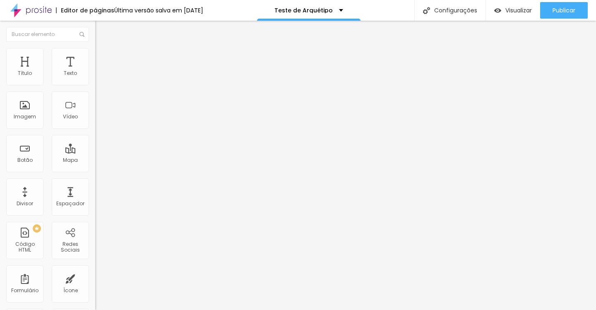
click at [95, 71] on img at bounding box center [97, 68] width 5 height 5
